Goal: Find contact information: Find contact information

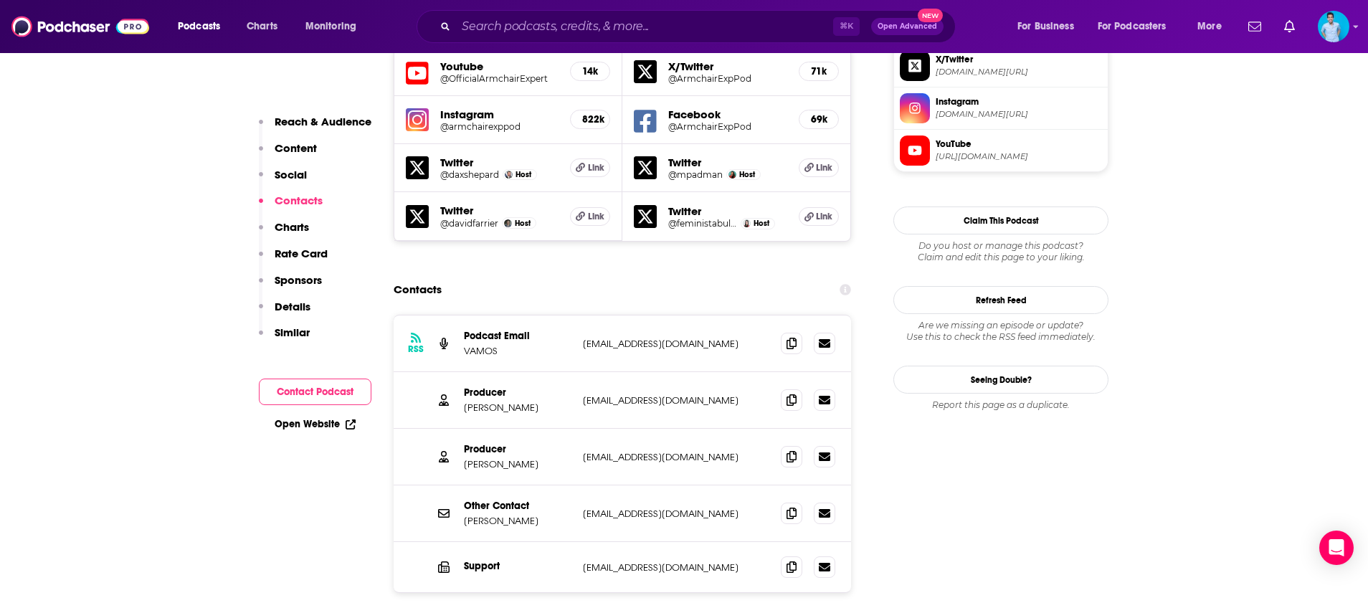
scroll to position [1303, 0]
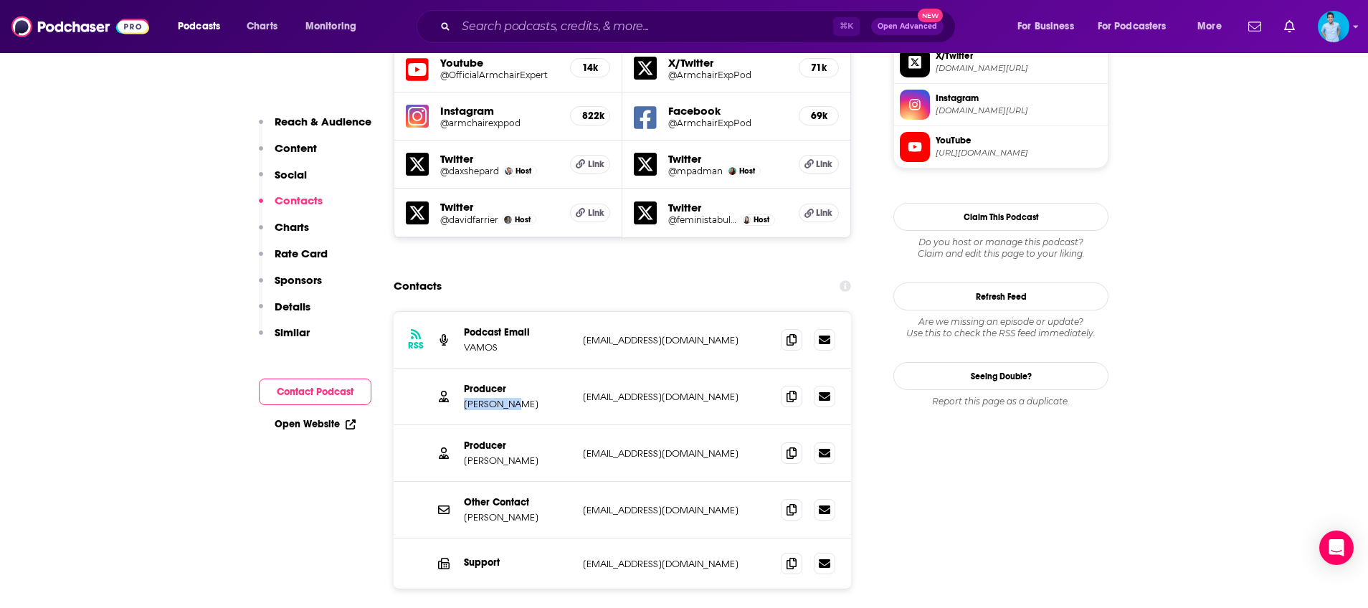
drag, startPoint x: 516, startPoint y: 322, endPoint x: 466, endPoint y: 324, distance: 49.5
click at [466, 398] on p "[PERSON_NAME]" at bounding box center [518, 404] width 108 height 12
copy p "[PERSON_NAME]"
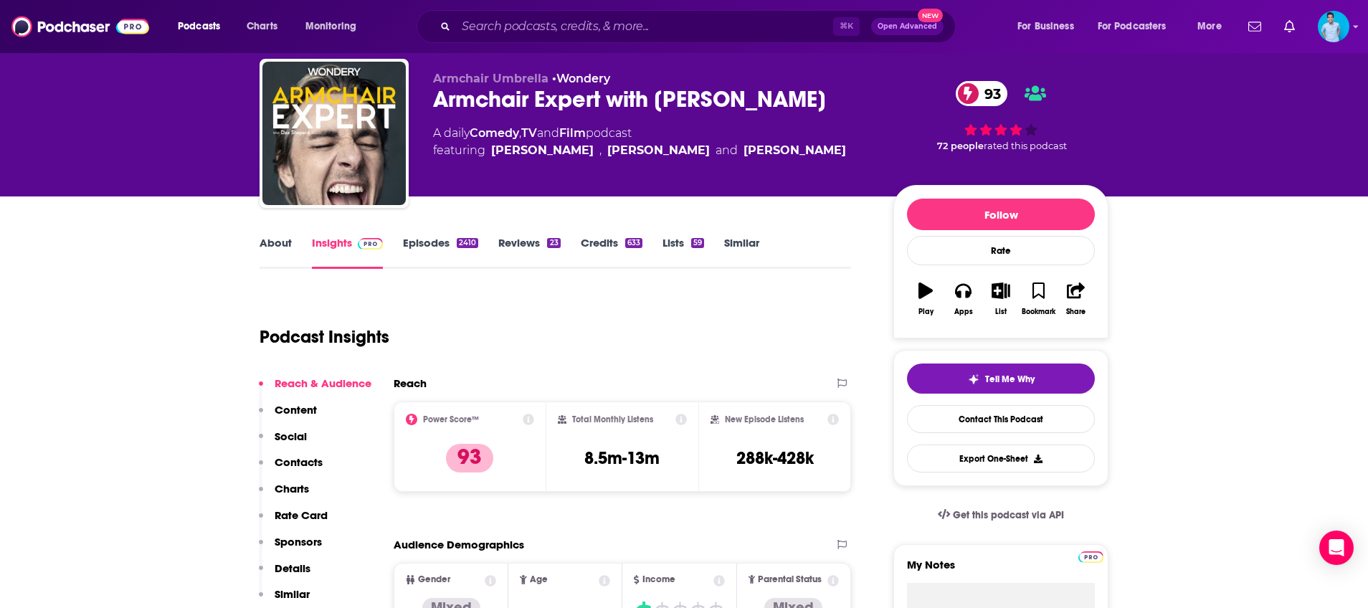
scroll to position [7, 0]
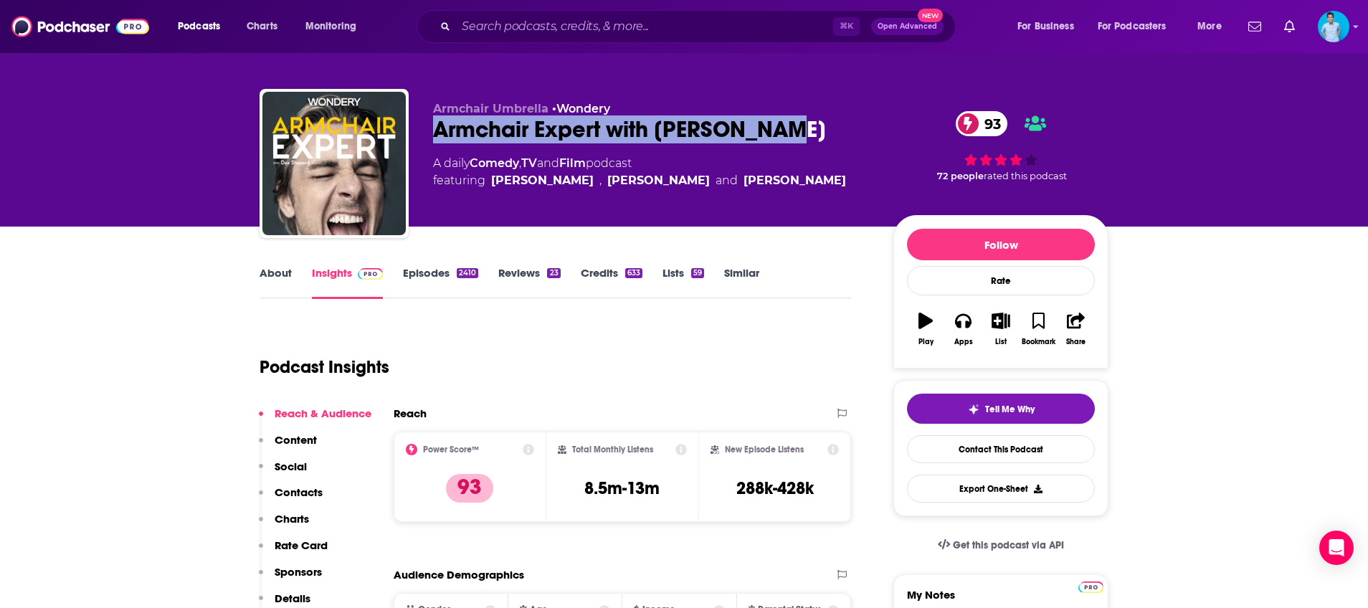
drag, startPoint x: 803, startPoint y: 129, endPoint x: 433, endPoint y: 131, distance: 370.1
click at [433, 131] on div "Armchair Expert with [PERSON_NAME] 93" at bounding box center [651, 129] width 437 height 28
copy h2 "Armchair Expert with [PERSON_NAME]"
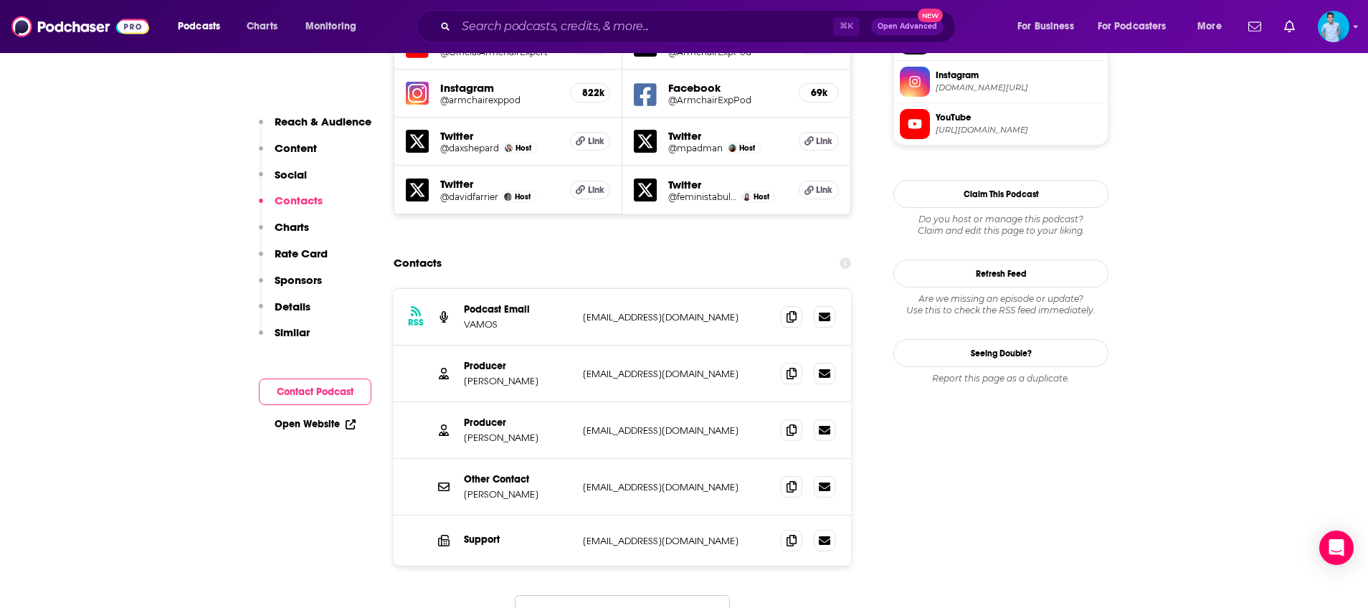
scroll to position [1357, 0]
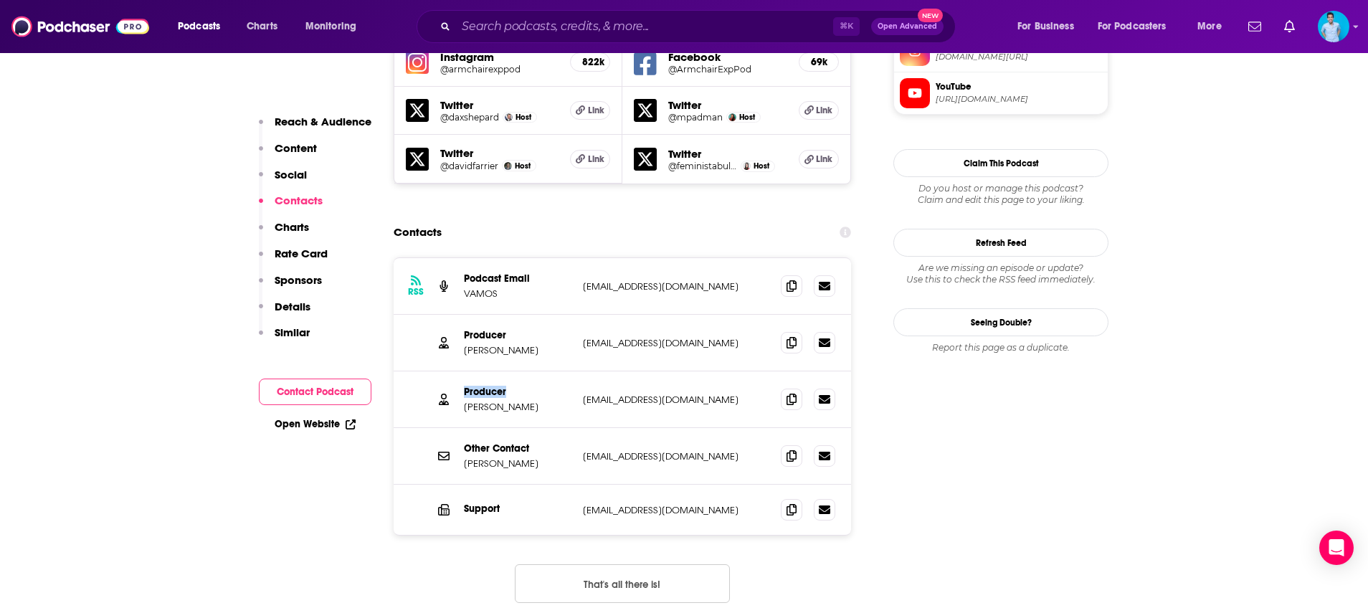
drag, startPoint x: 513, startPoint y: 308, endPoint x: 465, endPoint y: 310, distance: 47.4
click at [465, 386] on p "Producer" at bounding box center [518, 392] width 108 height 12
copy p "Producer"
click at [791, 393] on icon at bounding box center [792, 398] width 10 height 11
